Goal: Task Accomplishment & Management: Manage account settings

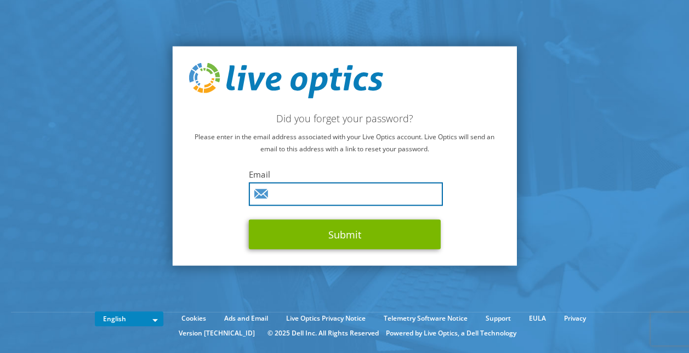
click at [333, 192] on input "text" at bounding box center [346, 195] width 194 height 24
type input "g.bortolani@maccaferri.com"
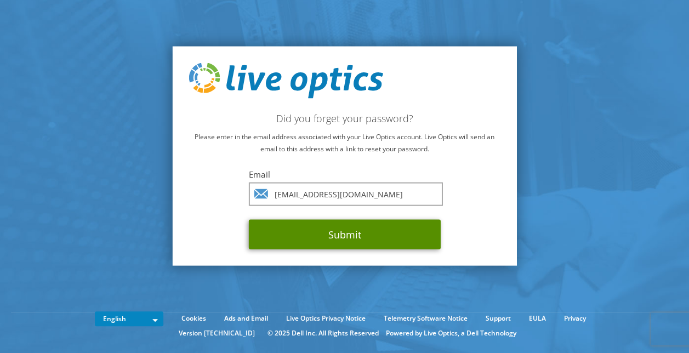
click at [327, 234] on button "Submit" at bounding box center [345, 235] width 192 height 30
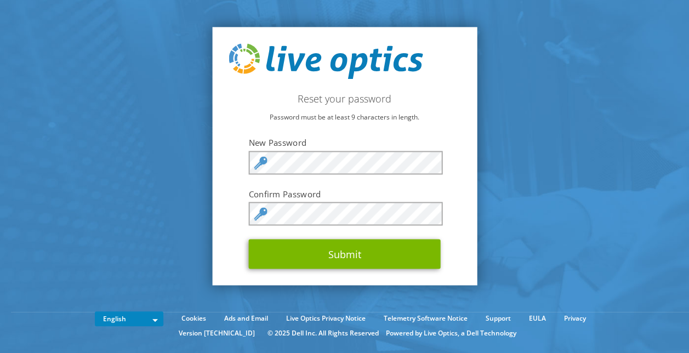
drag, startPoint x: 509, startPoint y: 287, endPoint x: 507, endPoint y: 281, distance: 6.3
click at [510, 286] on section "Reset your password Password must be at least 9 characters in length. New Passw…" at bounding box center [344, 156] width 689 height 312
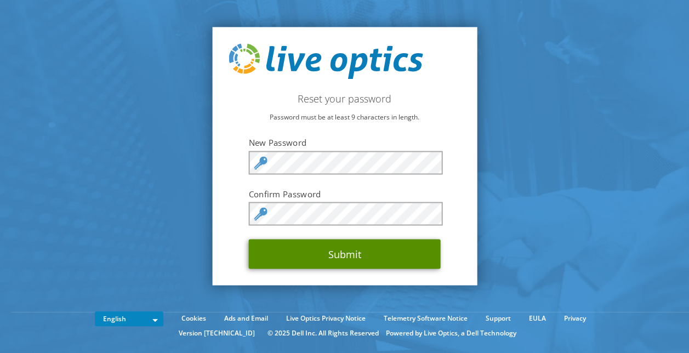
click at [351, 256] on button "Submit" at bounding box center [345, 254] width 192 height 30
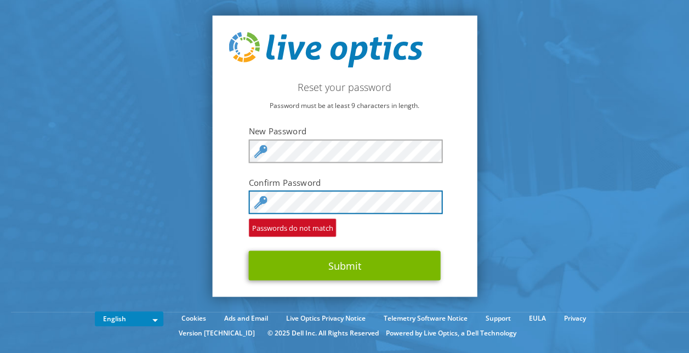
click at [249, 251] on button "Submit" at bounding box center [345, 266] width 192 height 30
